Goal: Book appointment/travel/reservation

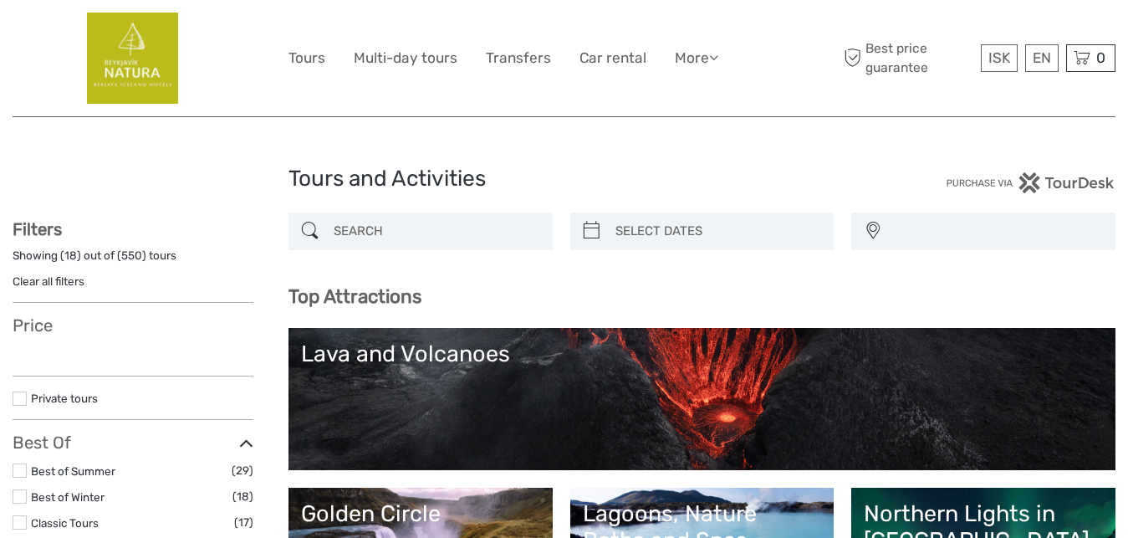
select select
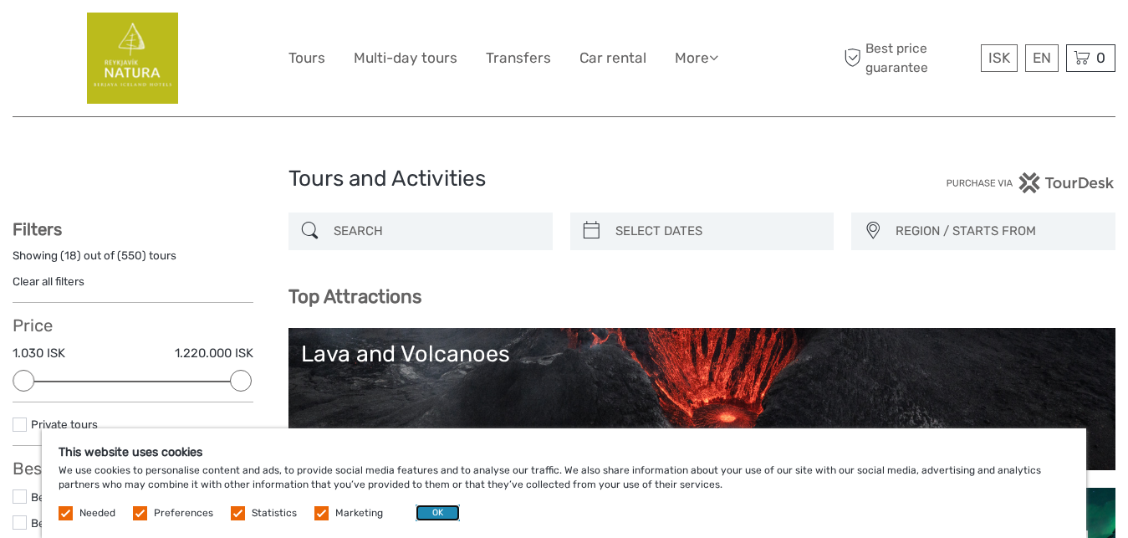
click at [436, 511] on button "OK" at bounding box center [438, 512] width 44 height 17
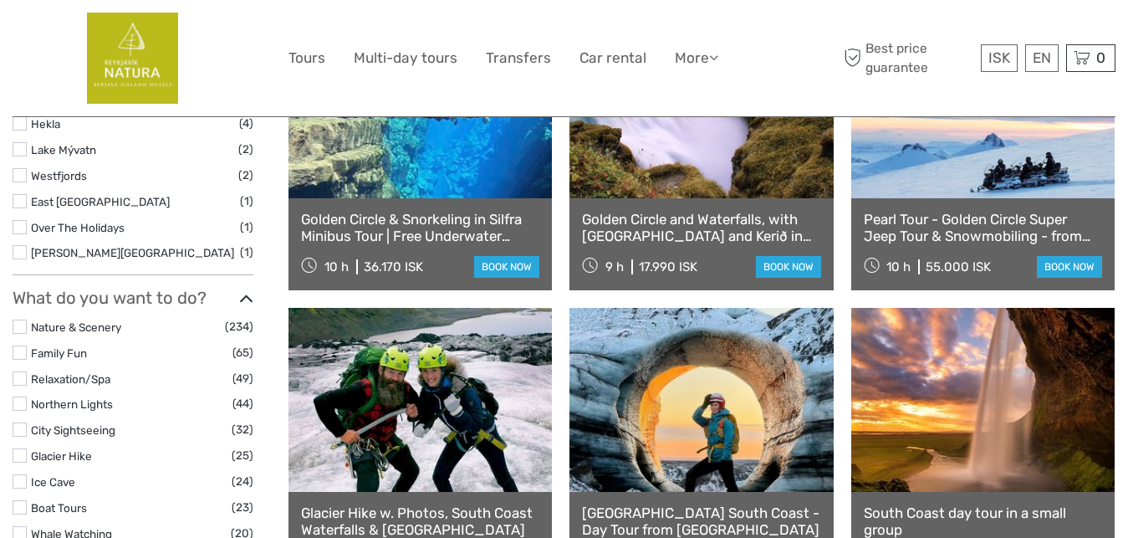
scroll to position [1194, 0]
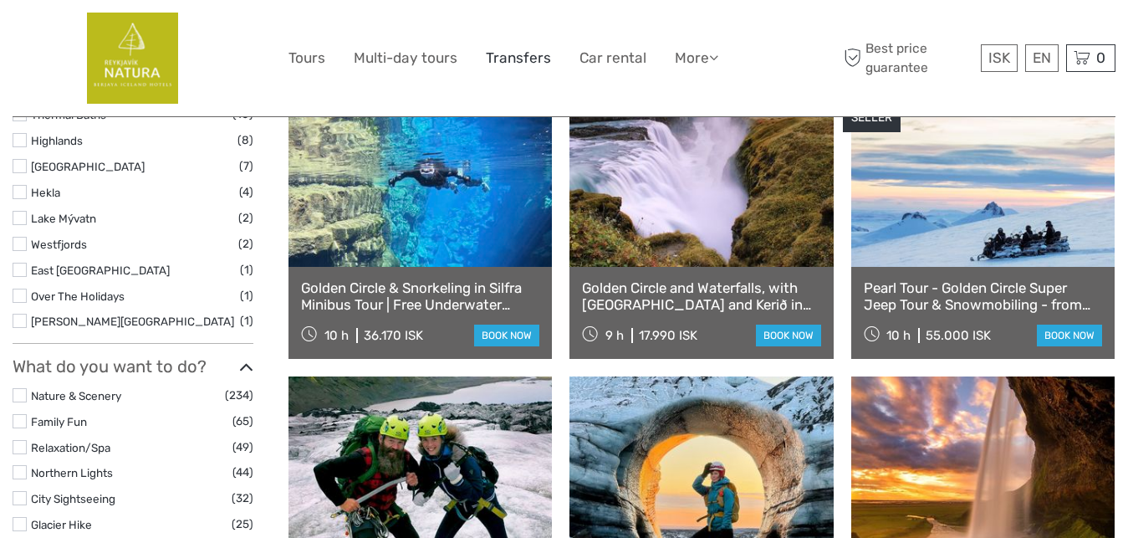
click at [531, 57] on link "Transfers" at bounding box center [518, 58] width 65 height 24
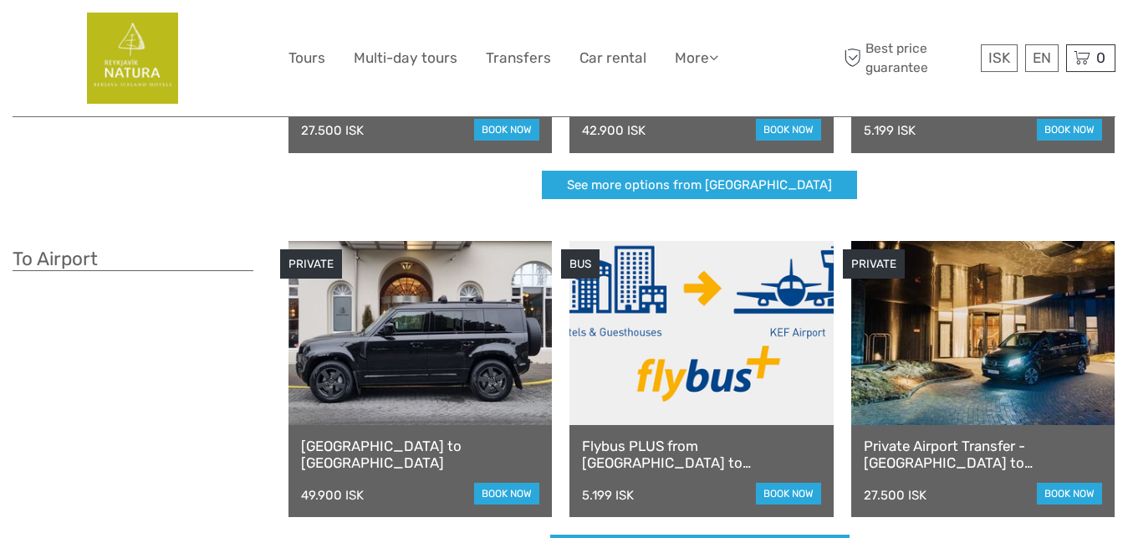
scroll to position [341, 0]
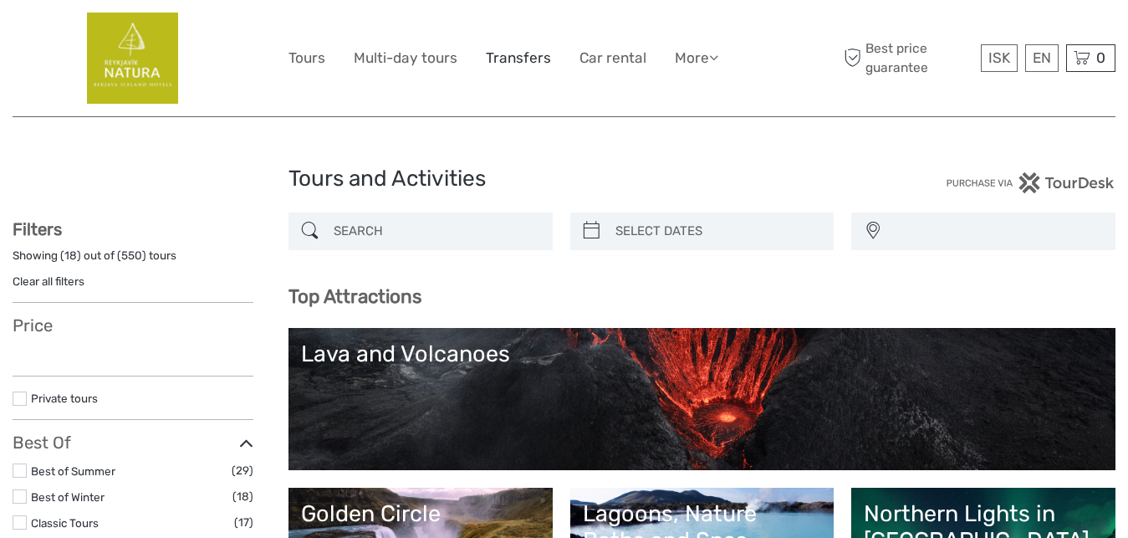
click at [528, 62] on link "Transfers" at bounding box center [518, 58] width 65 height 24
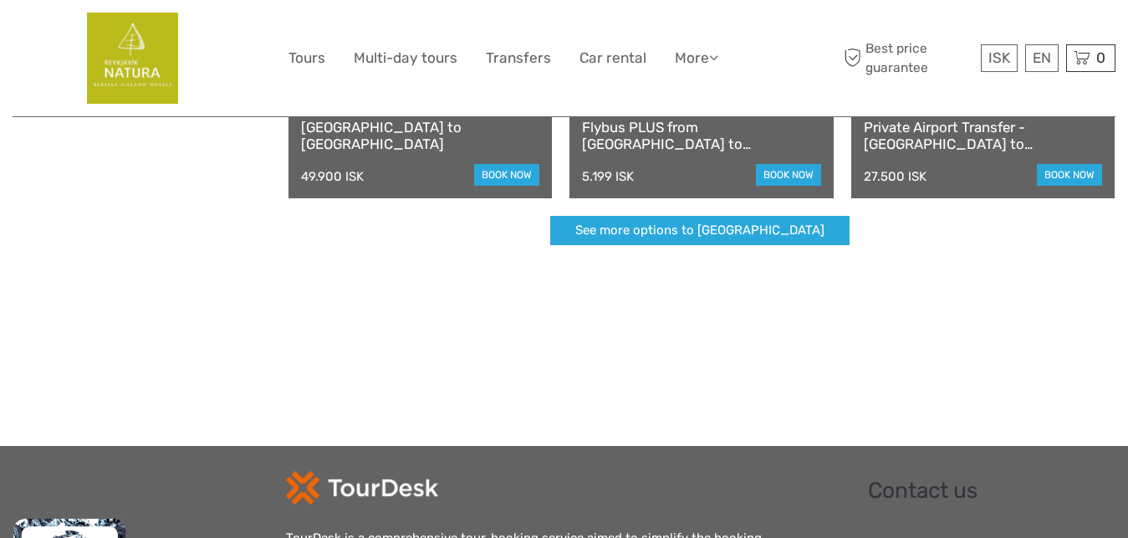
scroll to position [682, 0]
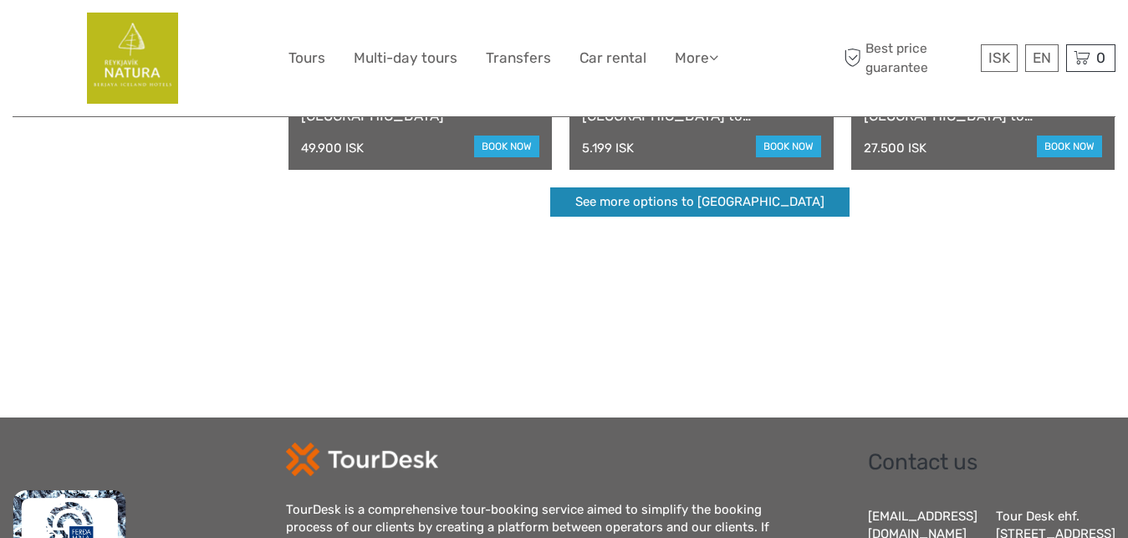
click at [724, 199] on link "See more options to [GEOGRAPHIC_DATA]" at bounding box center [699, 201] width 299 height 29
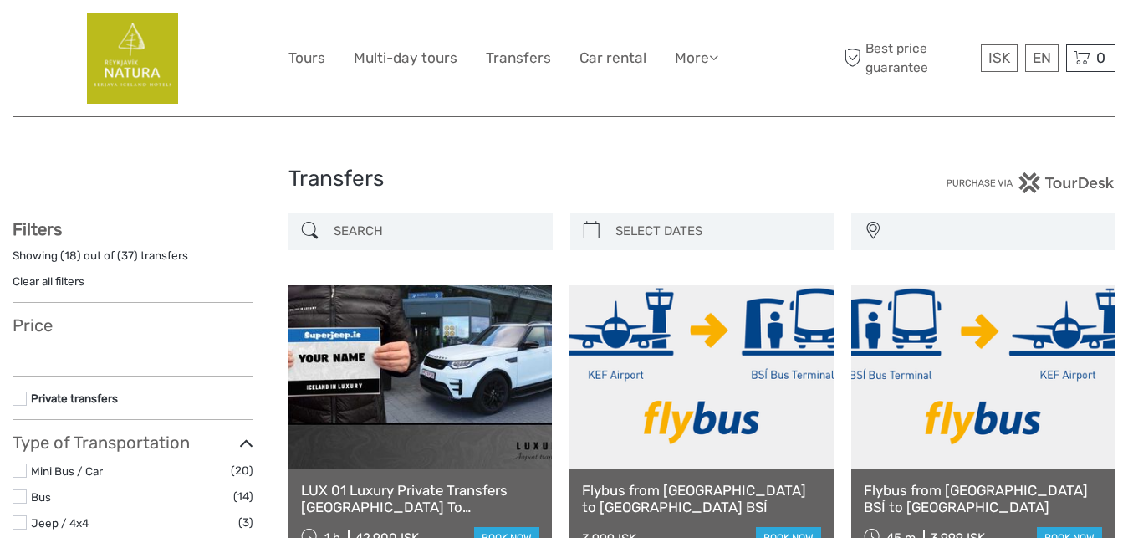
select select
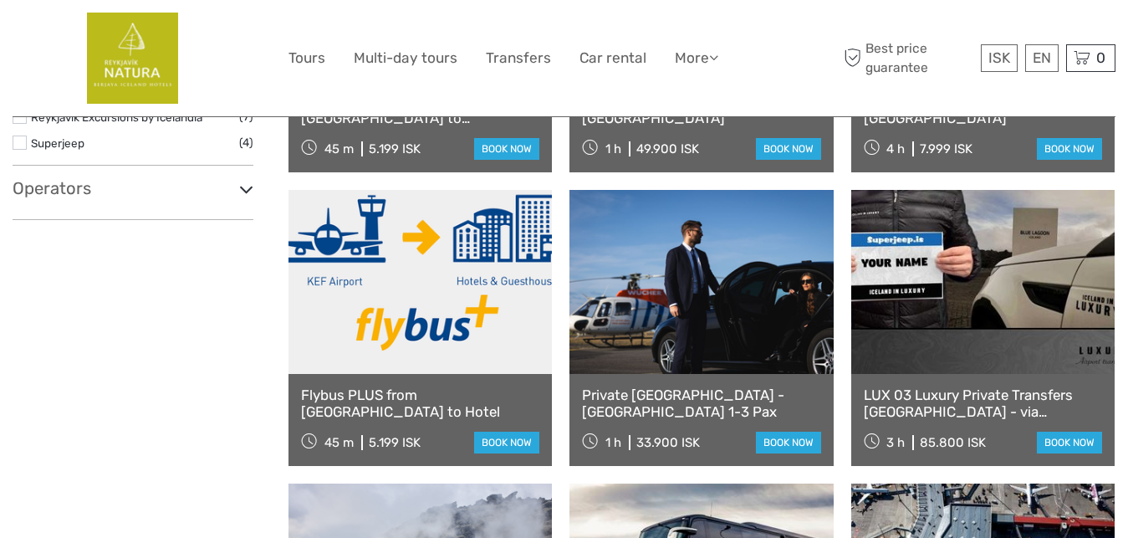
select select
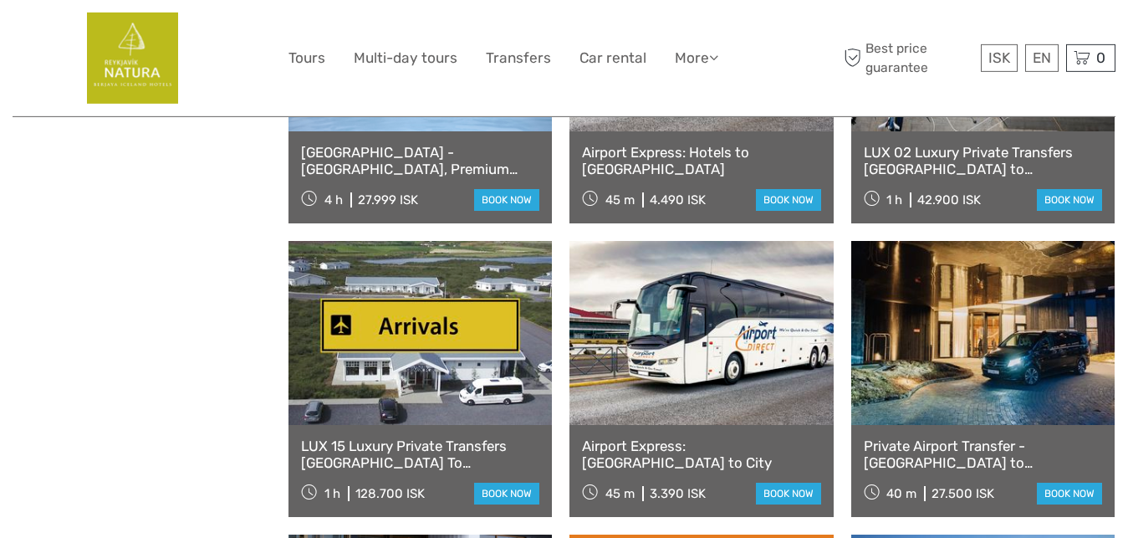
scroll to position [1305, 0]
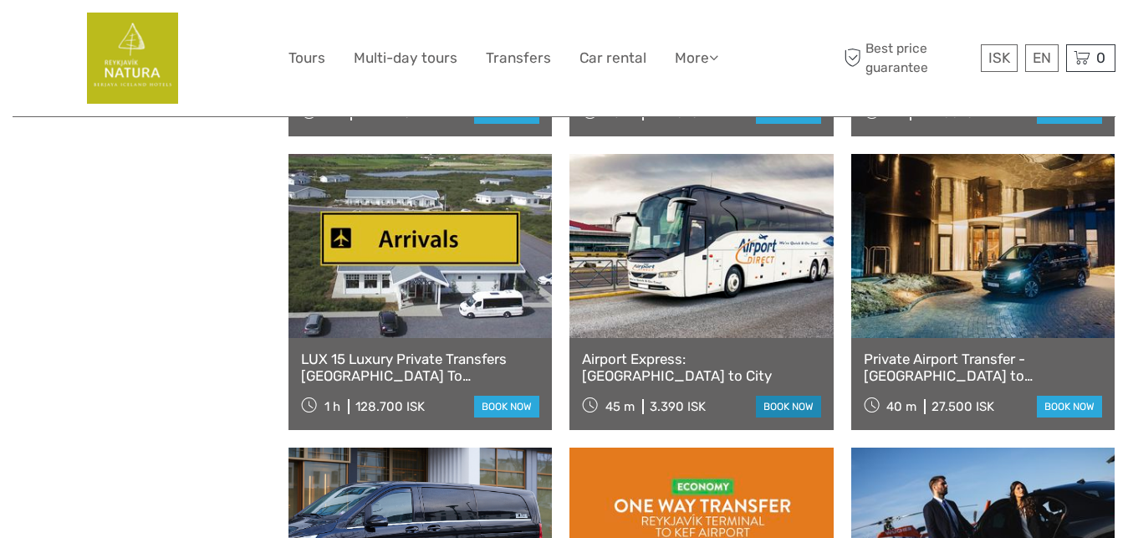
click at [770, 404] on link "book now" at bounding box center [788, 406] width 65 height 22
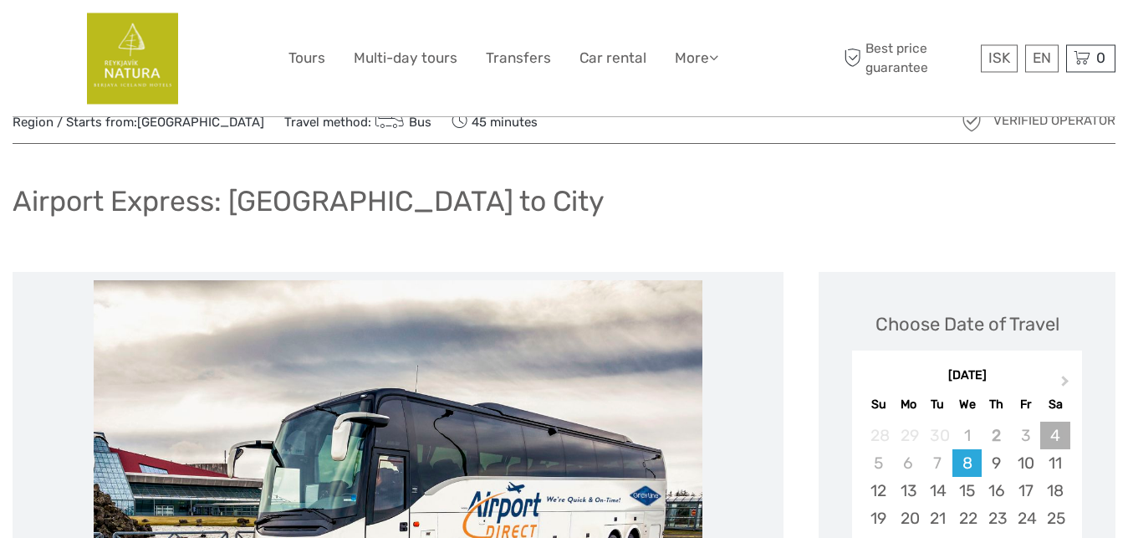
scroll to position [85, 0]
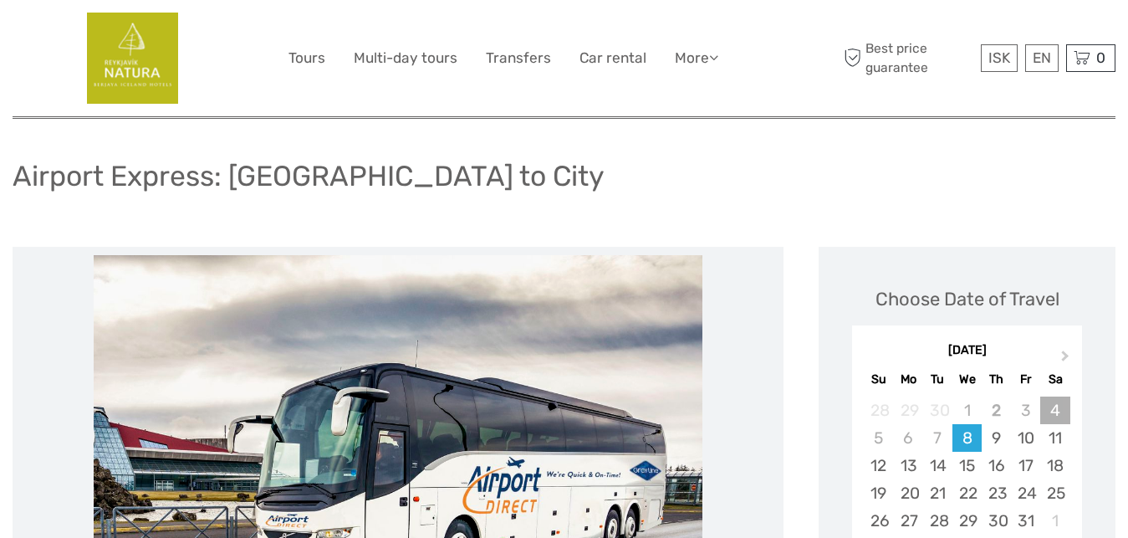
click at [1056, 411] on div "4" at bounding box center [1054, 410] width 29 height 28
click at [1051, 411] on div "4" at bounding box center [1054, 410] width 29 height 28
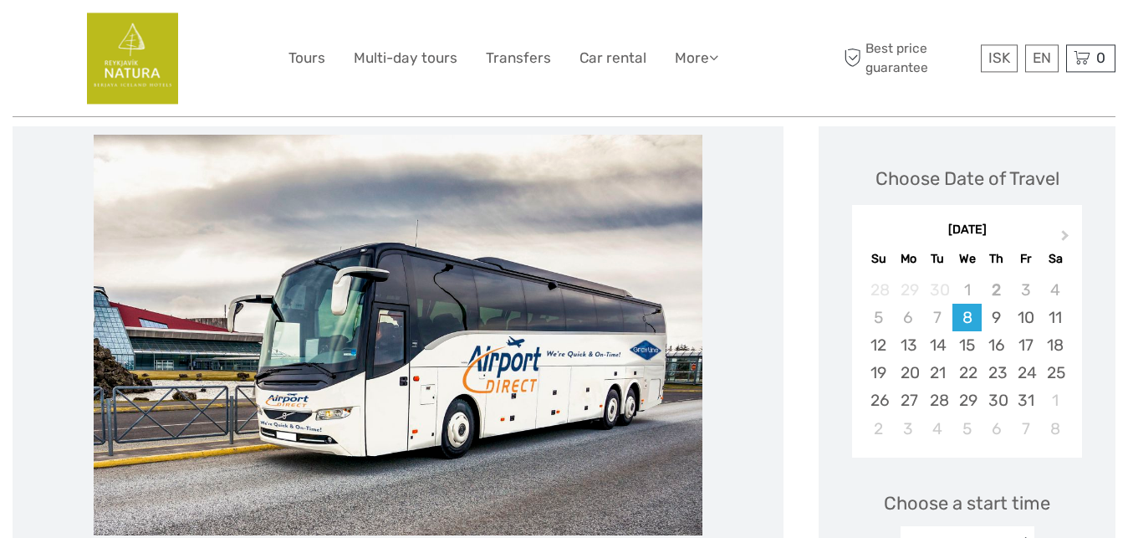
scroll to position [171, 0]
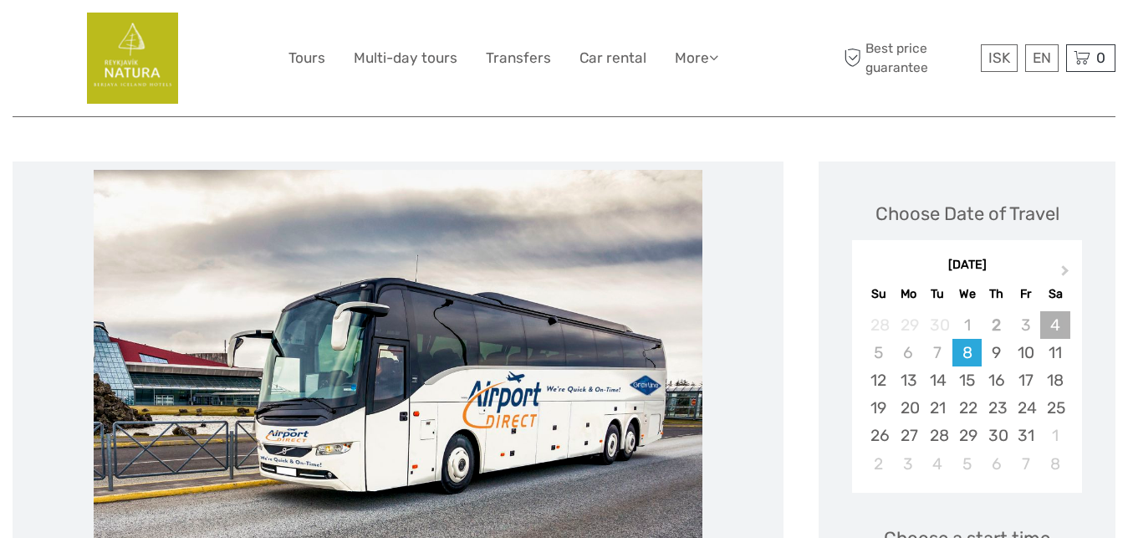
click at [1056, 325] on div "4" at bounding box center [1054, 325] width 29 height 28
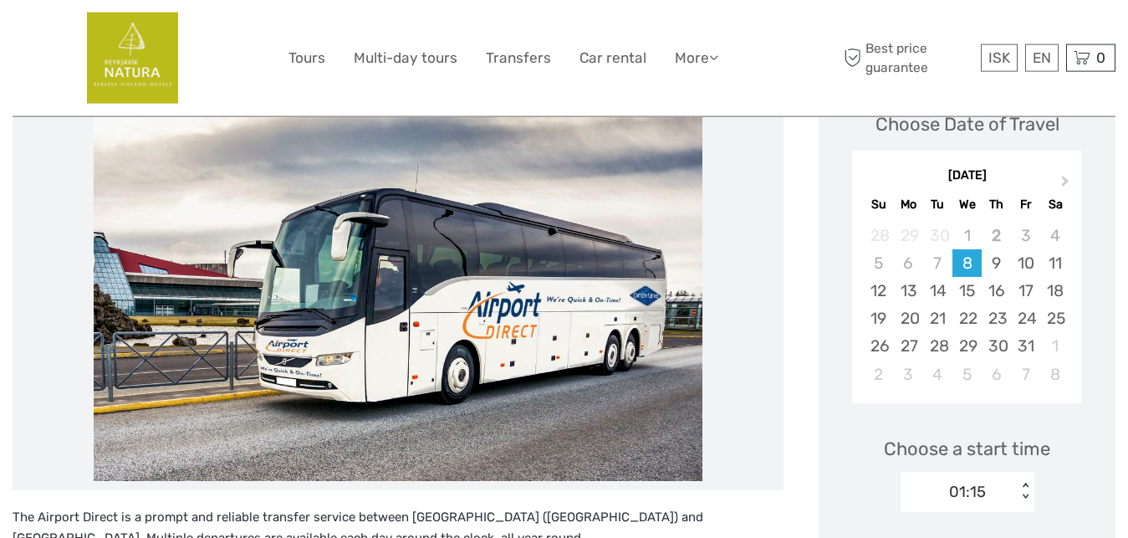
scroll to position [256, 0]
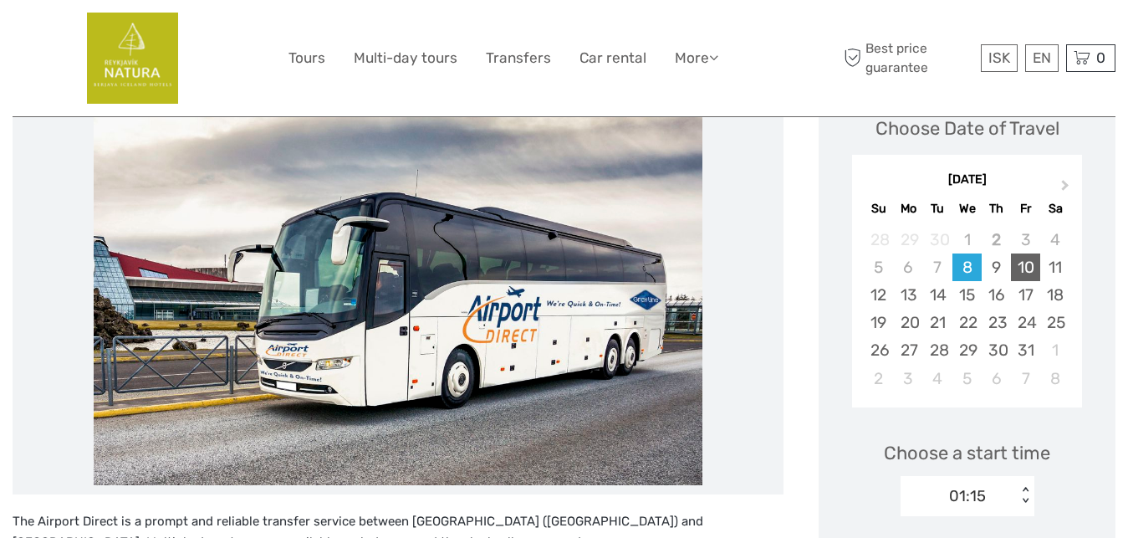
click at [1027, 269] on div "10" at bounding box center [1025, 267] width 29 height 28
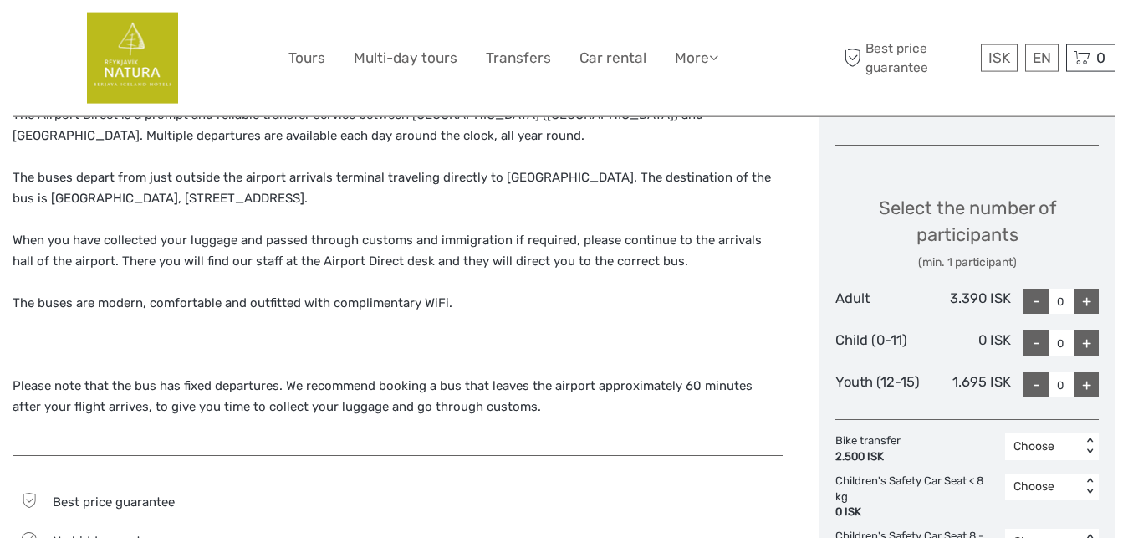
scroll to position [682, 0]
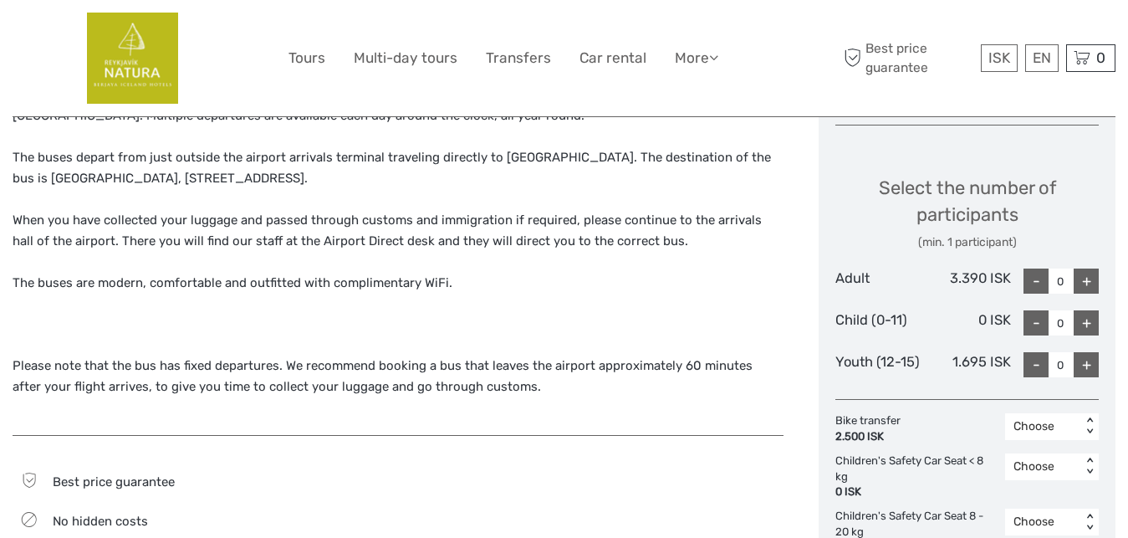
click at [1086, 283] on div "+" at bounding box center [1086, 280] width 25 height 25
type input "1"
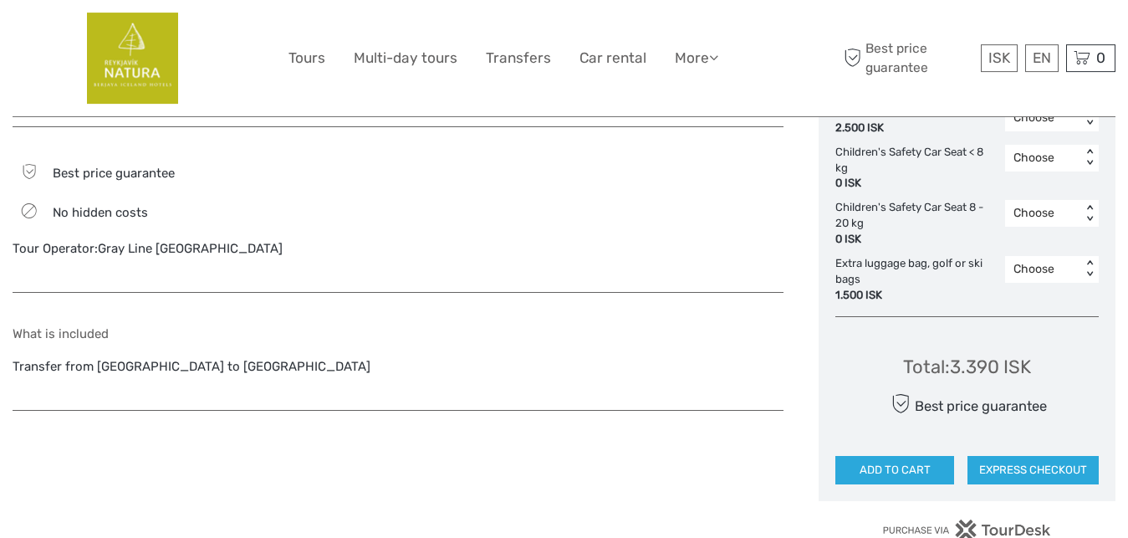
scroll to position [1023, 0]
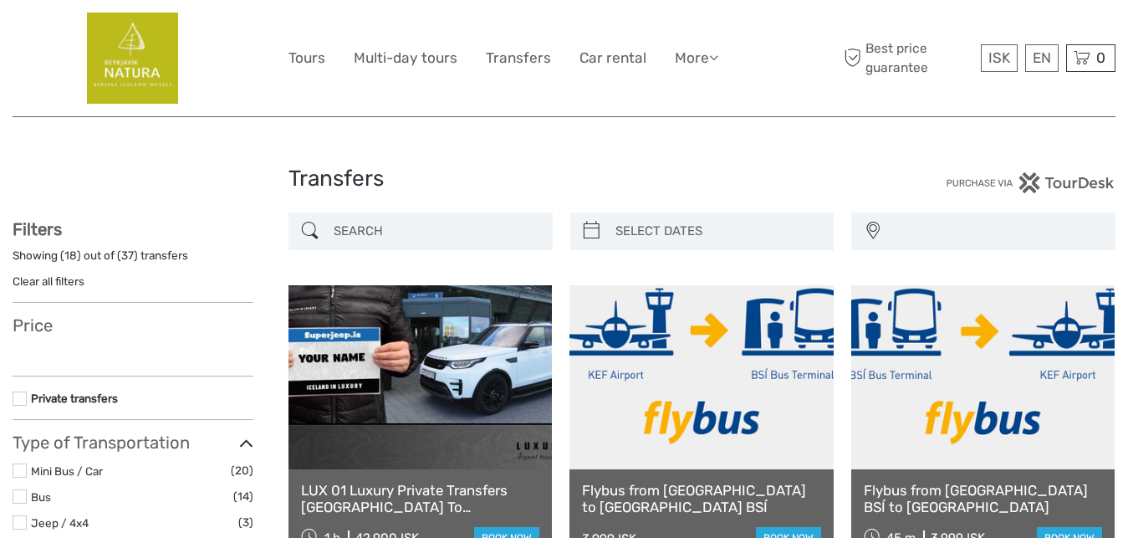
select select
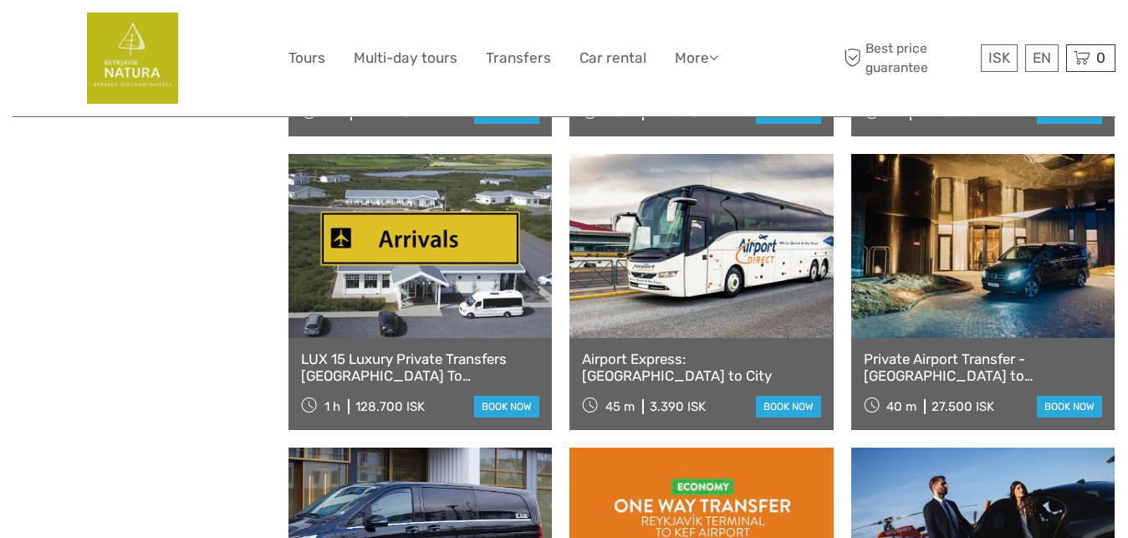
scroll to position [1305, 0]
select select
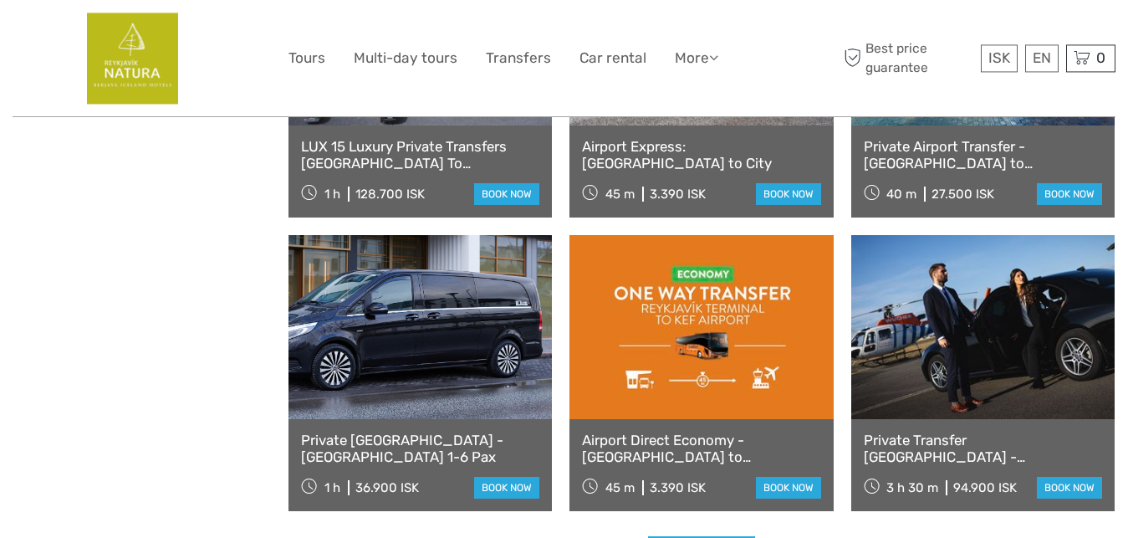
scroll to position [1561, 0]
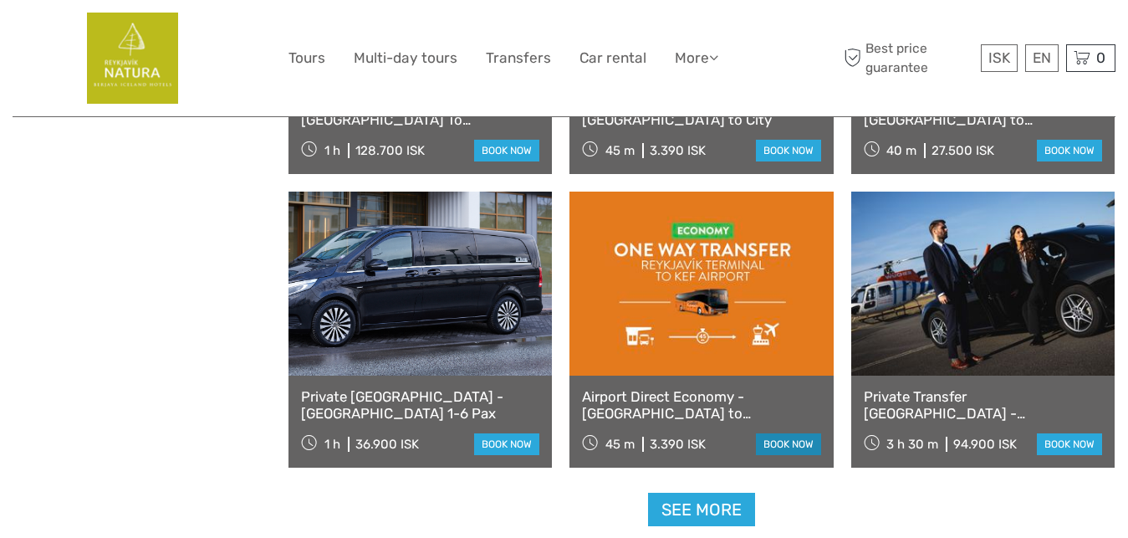
click at [773, 446] on link "book now" at bounding box center [788, 444] width 65 height 22
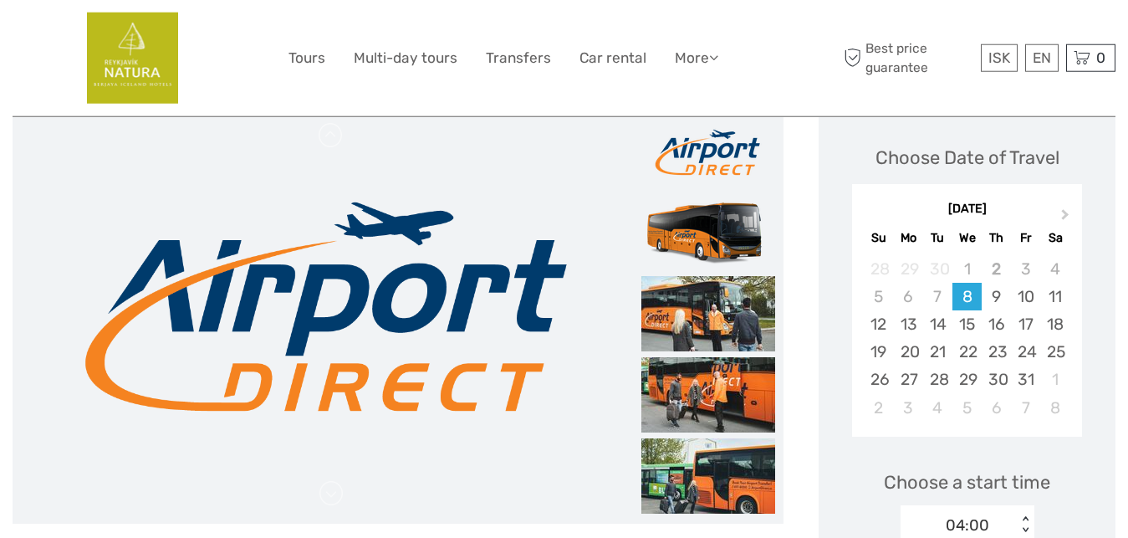
scroll to position [171, 0]
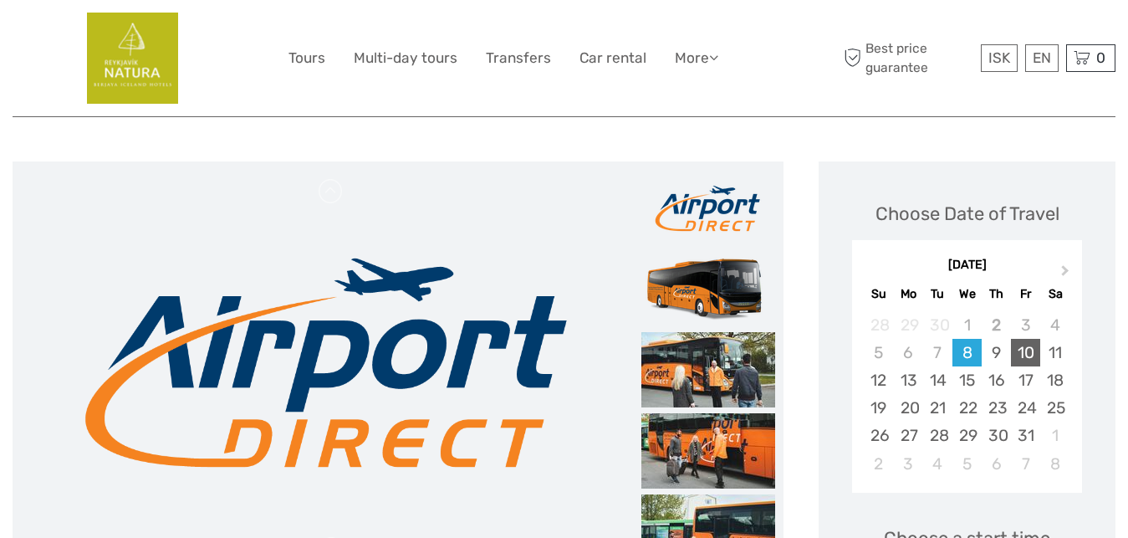
click at [1031, 354] on div "10" at bounding box center [1025, 353] width 29 height 28
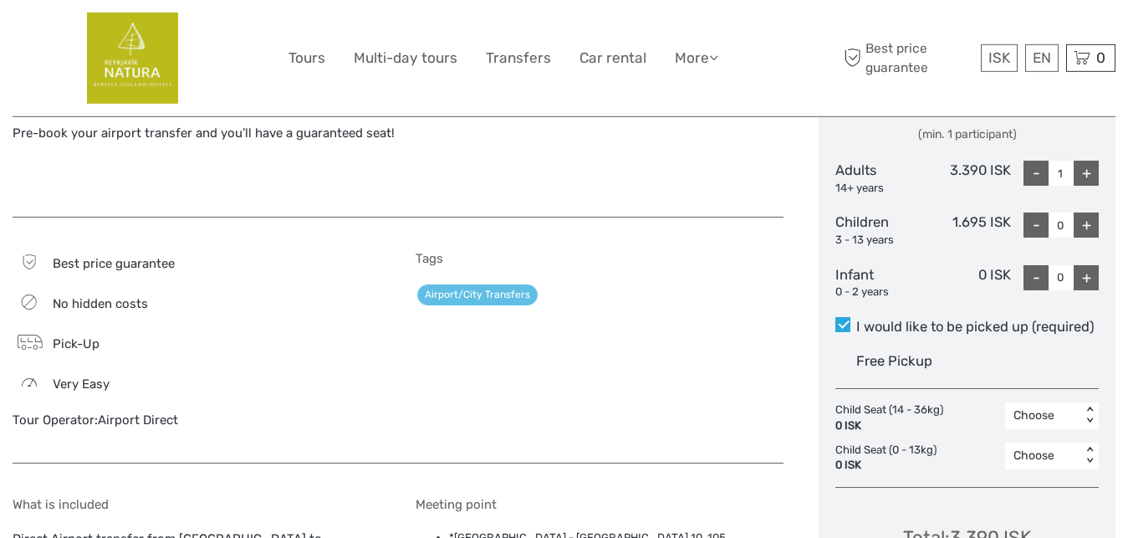
scroll to position [758, 0]
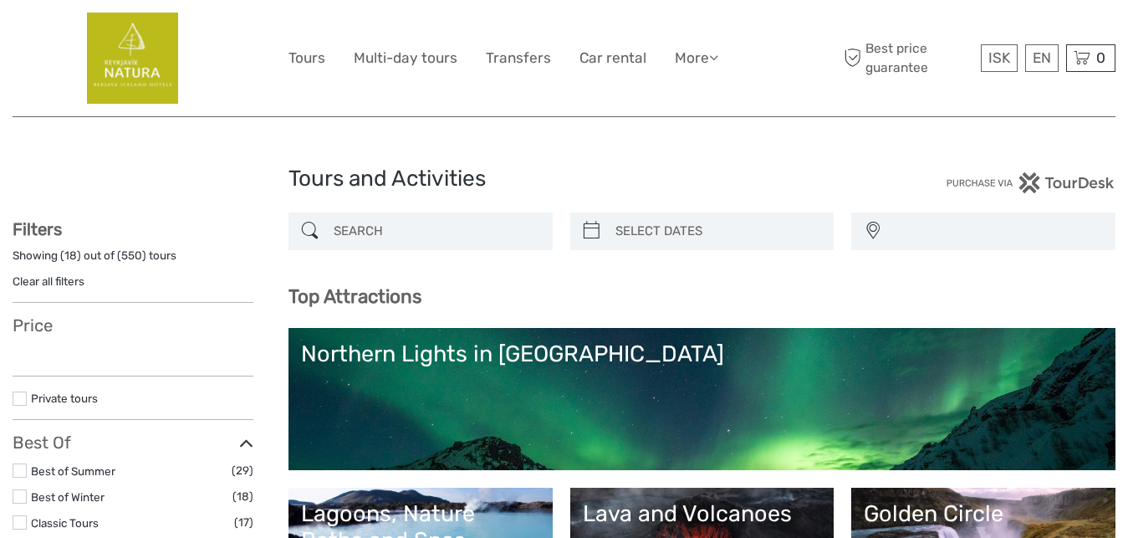
select select
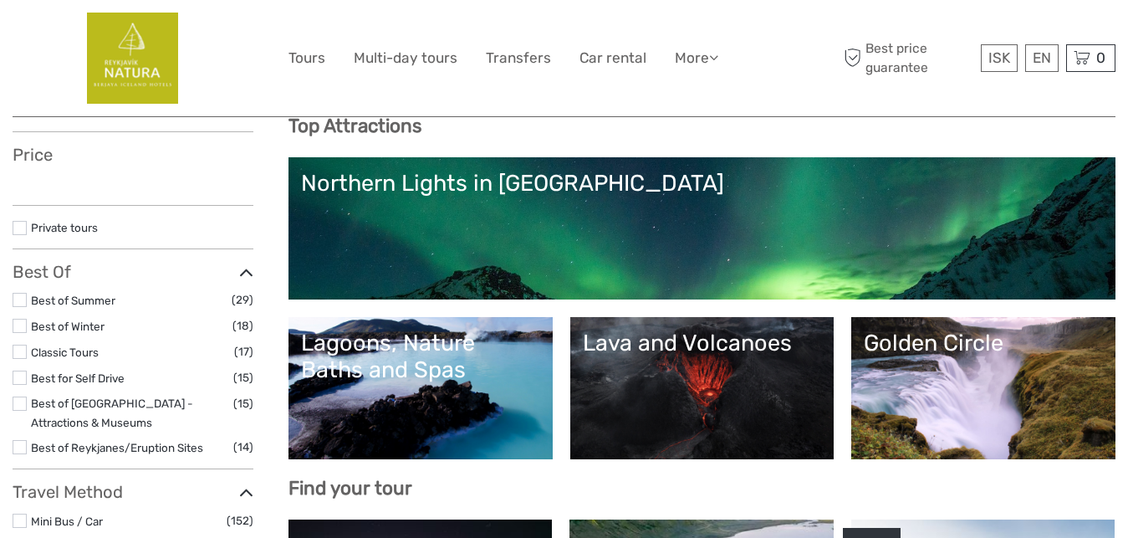
select select
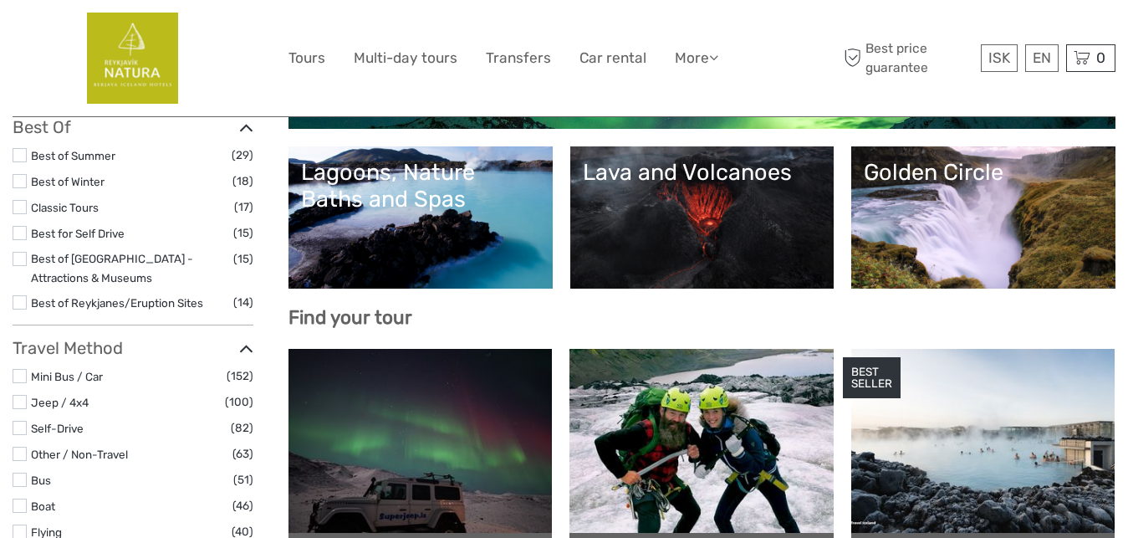
scroll to position [0, 0]
click at [73, 206] on link "Classic Tours" at bounding box center [65, 207] width 68 height 13
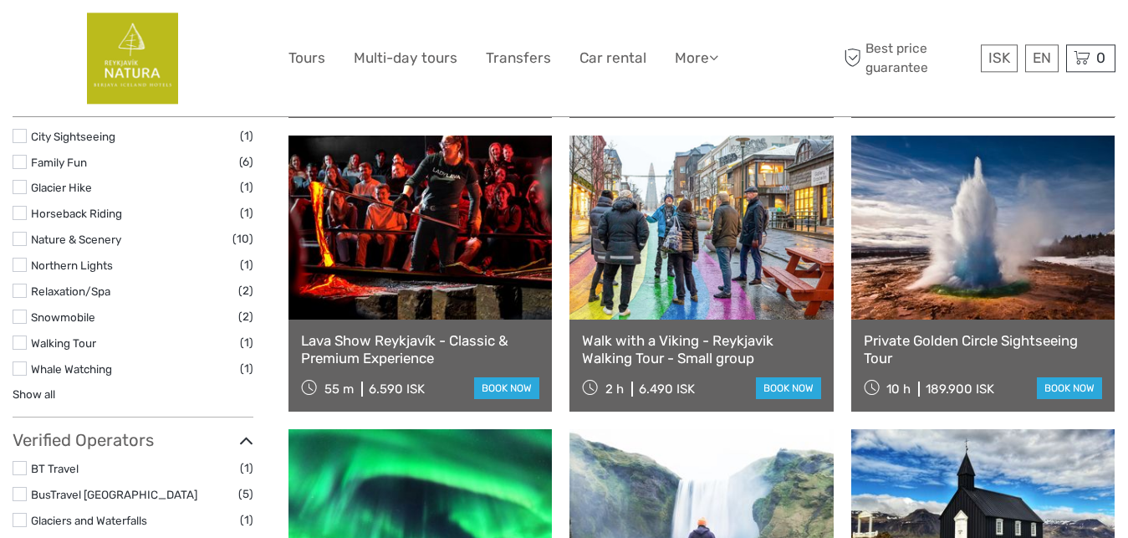
scroll to position [1033, 0]
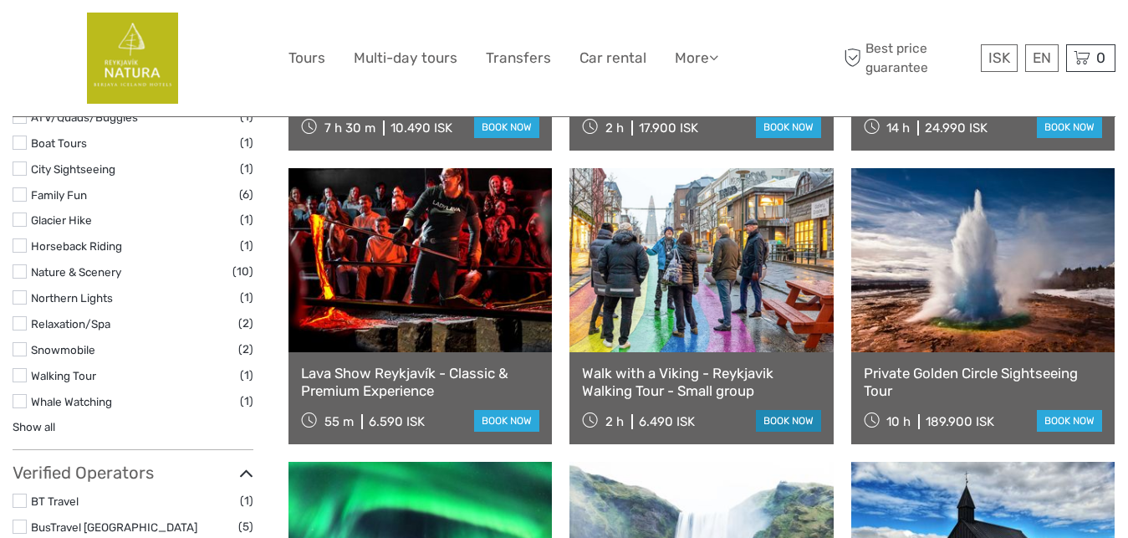
click at [776, 421] on link "book now" at bounding box center [788, 421] width 65 height 22
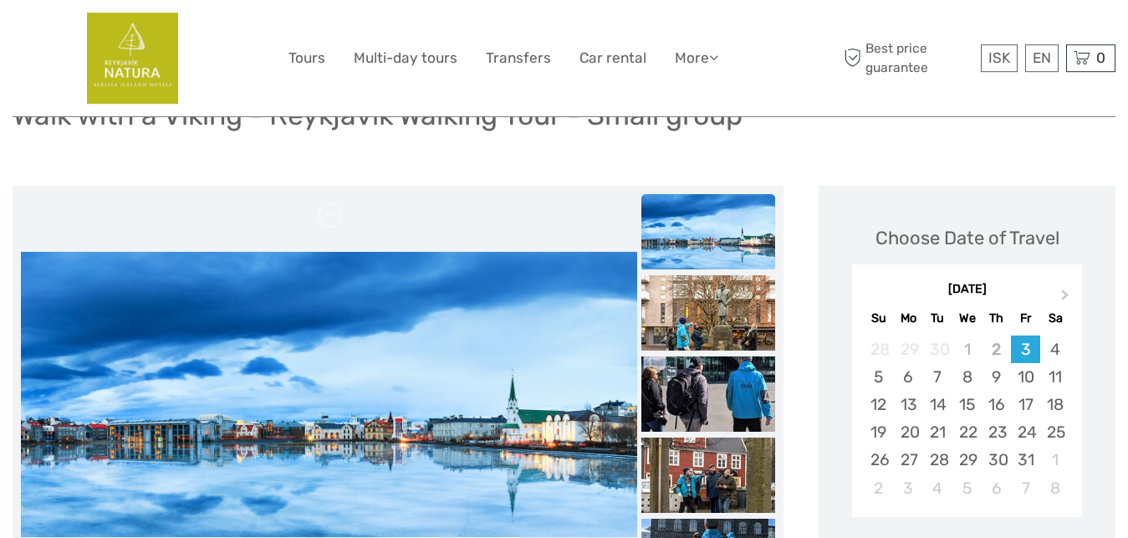
scroll to position [171, 0]
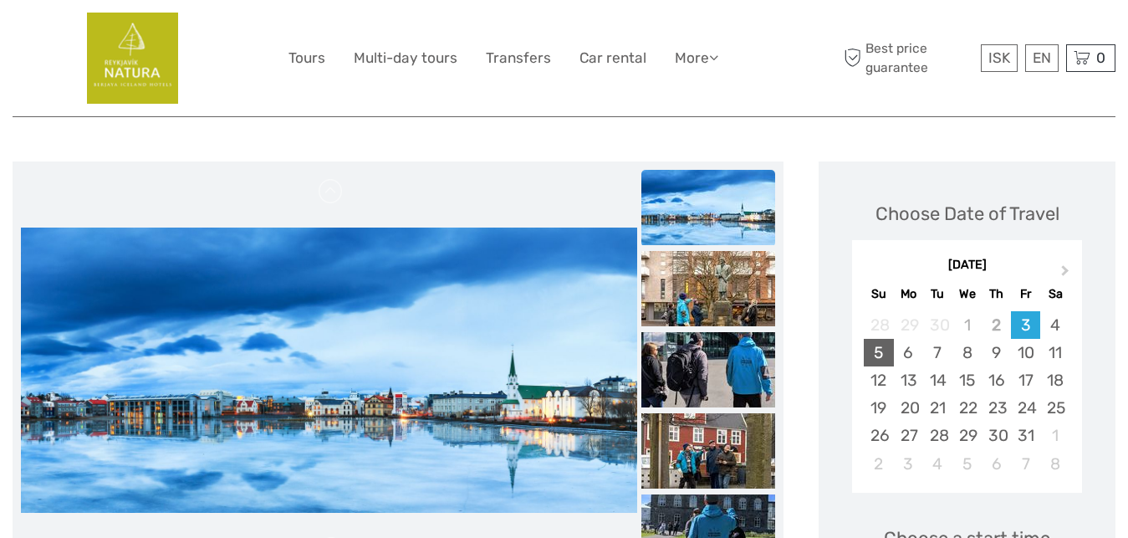
click at [880, 353] on div "5" at bounding box center [878, 353] width 29 height 28
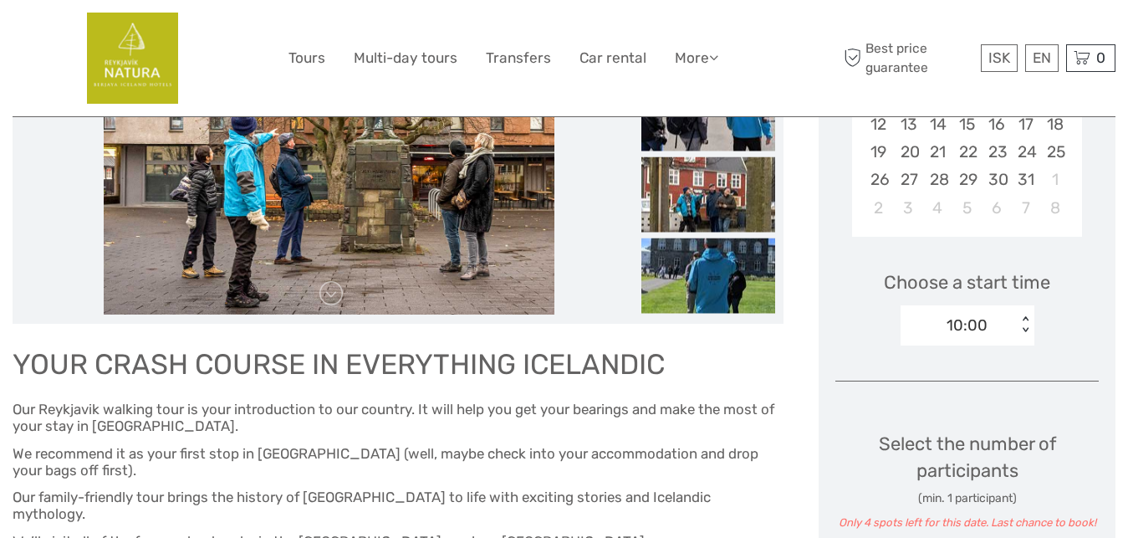
scroll to position [512, 0]
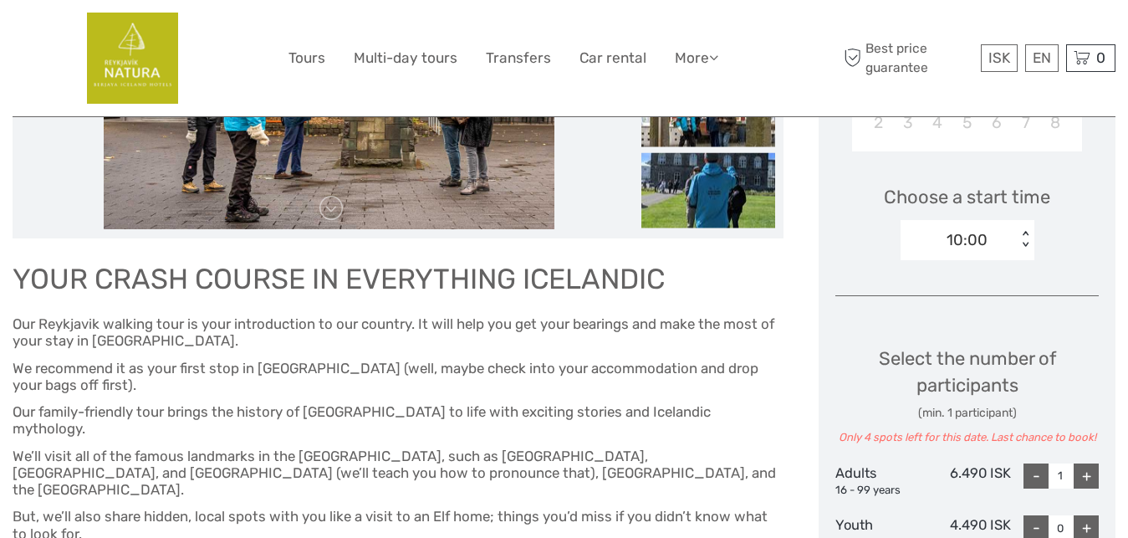
click at [1025, 234] on div "< >" at bounding box center [1024, 240] width 14 height 18
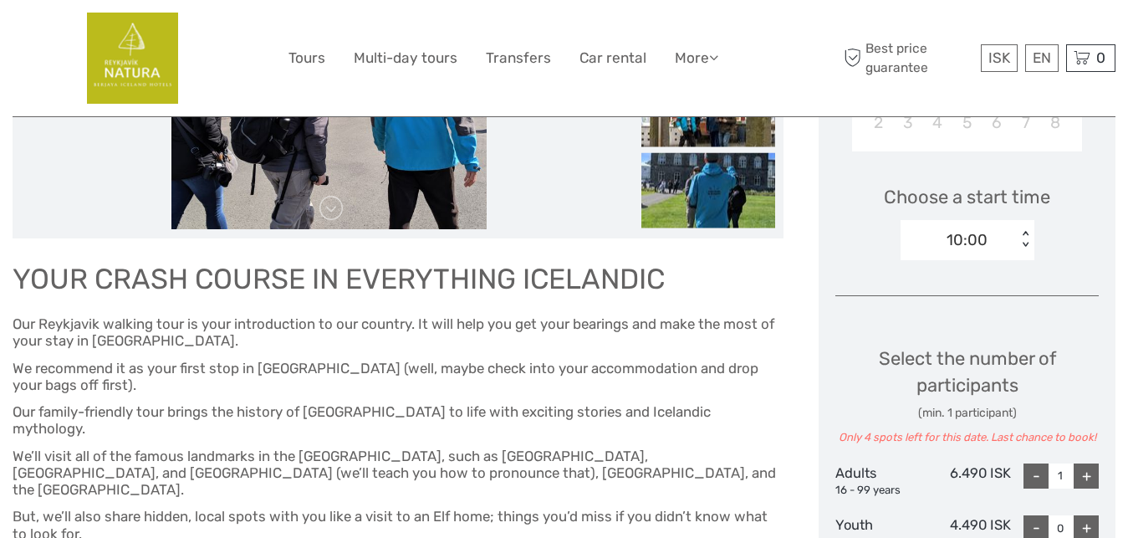
click at [1069, 237] on div "Choose a start time 10:00 < >" at bounding box center [966, 214] width 263 height 107
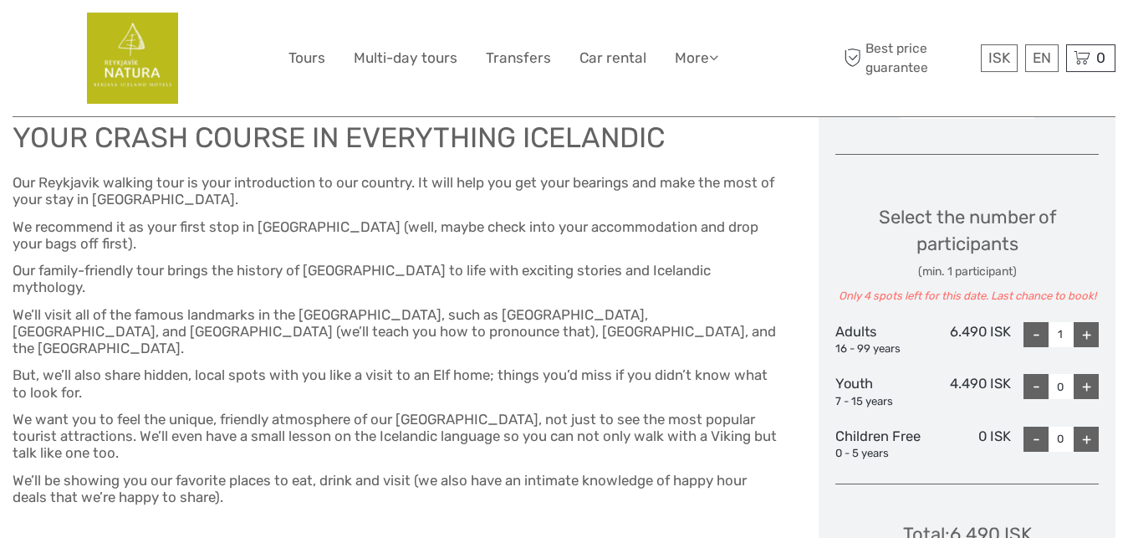
scroll to position [682, 0]
